Goal: Task Accomplishment & Management: Manage account settings

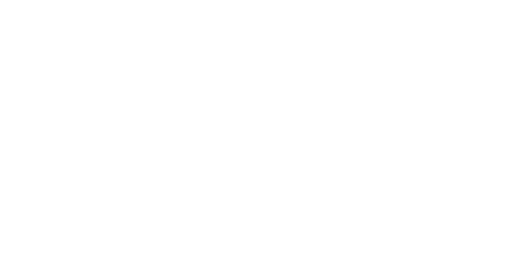
click at [359, 2] on html "Оригинальный текст: Предложить перевод Отправить [PERSON_NAME], перевод отправл…" at bounding box center [255, 1] width 511 height 2
click at [407, 2] on html "Оригинальный текст: Предложить перевод Отправить [PERSON_NAME], перевод отправл…" at bounding box center [255, 1] width 511 height 2
click at [465, 2] on html "Оригинальный текст: Предложить перевод Отправить [PERSON_NAME], перевод отправл…" at bounding box center [255, 1] width 511 height 2
